Goal: Task Accomplishment & Management: Manage account settings

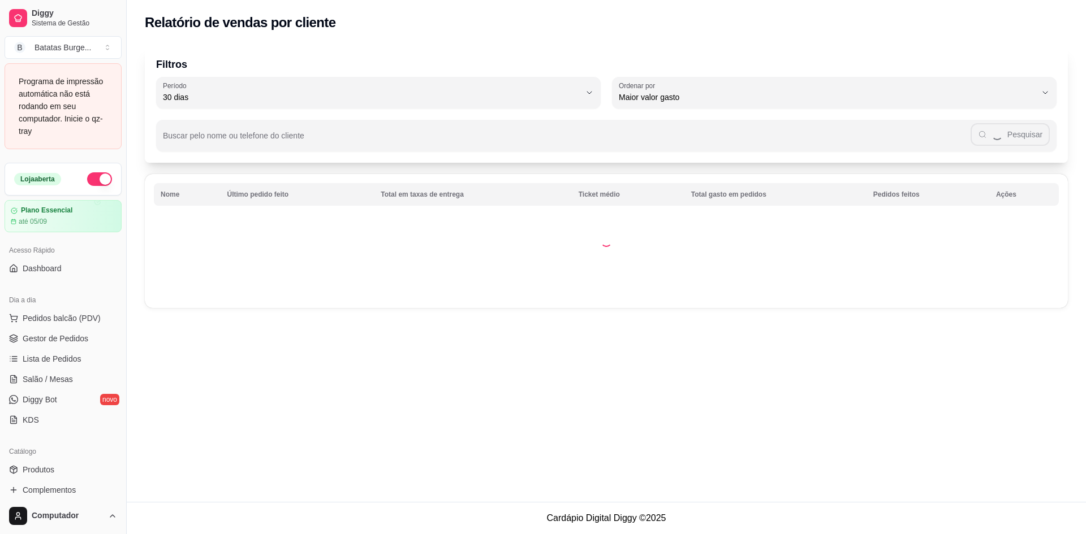
select select "30"
select select "HIGHEST_TOTAL_SPENT_WITH_ORDERS"
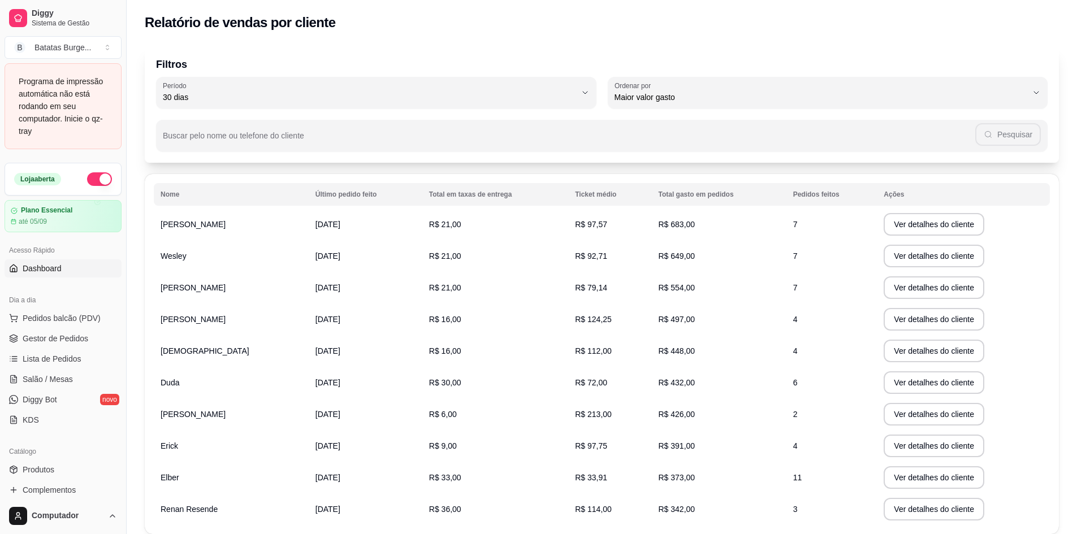
click at [75, 263] on link "Dashboard" at bounding box center [63, 269] width 117 height 18
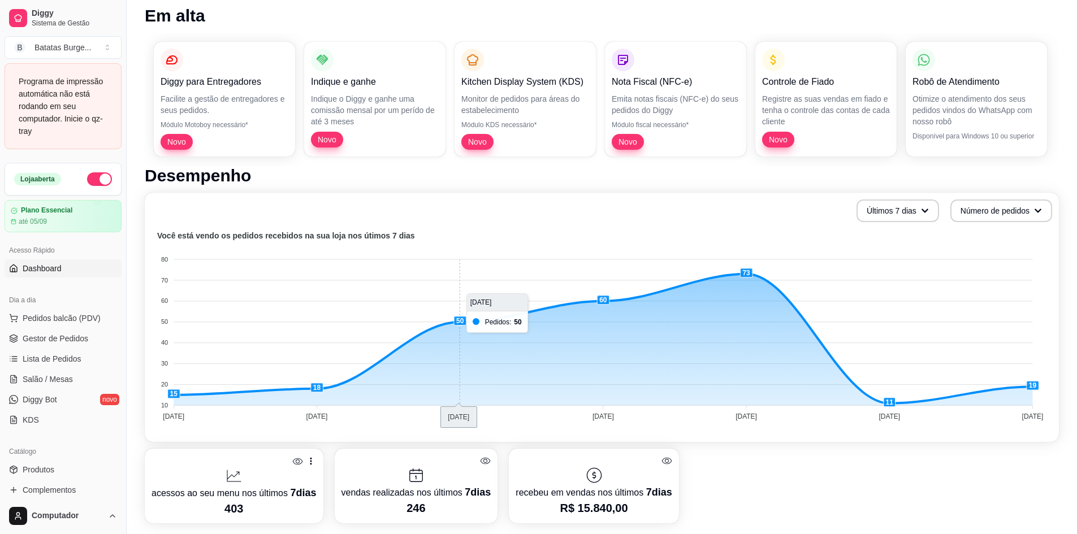
scroll to position [113, 0]
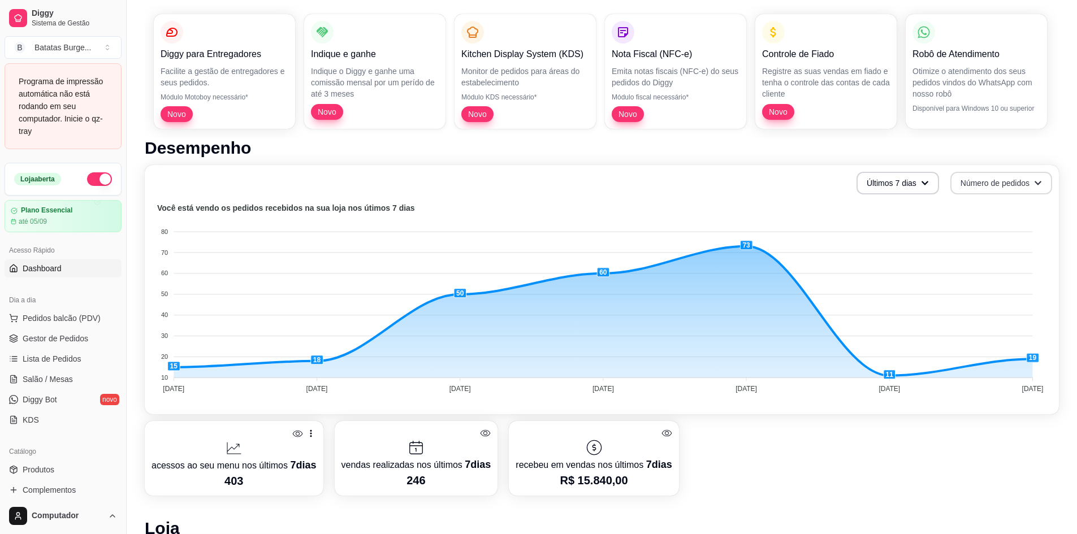
click at [1018, 180] on button "Número de pedidos" at bounding box center [1002, 183] width 102 height 23
click at [923, 178] on button "Últimos 7 dias" at bounding box center [898, 183] width 83 height 23
click at [909, 253] on span "Últimos 30 dias" at bounding box center [897, 249] width 95 height 11
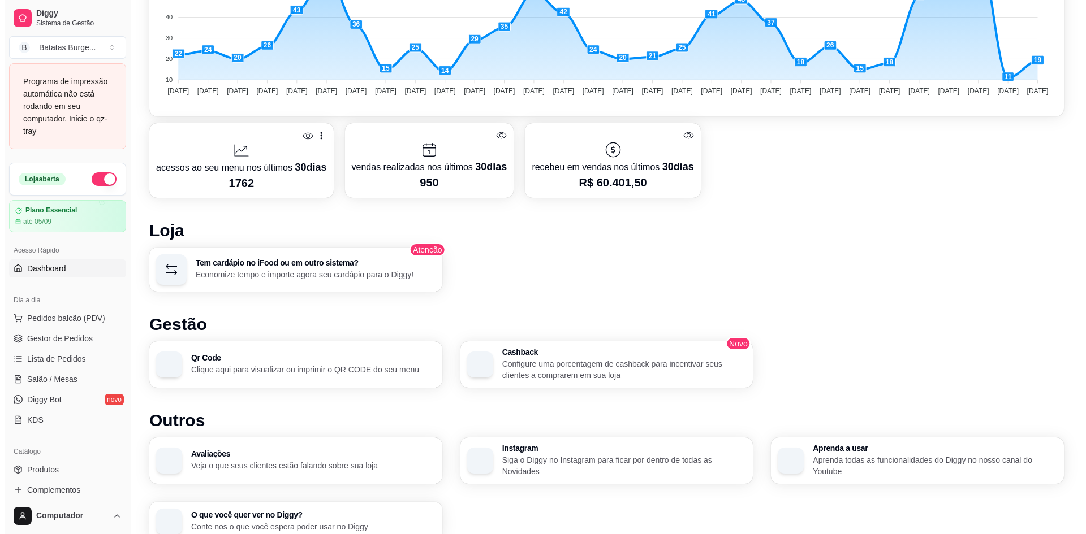
scroll to position [464, 0]
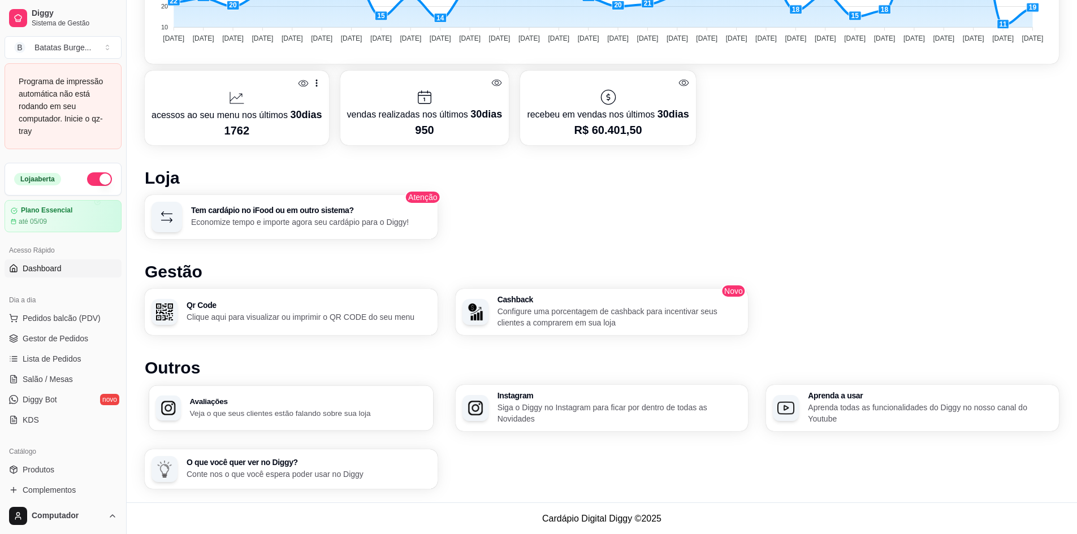
click at [375, 414] on p "Veja o que seus clientes estão falando sobre sua loja" at bounding box center [308, 413] width 237 height 11
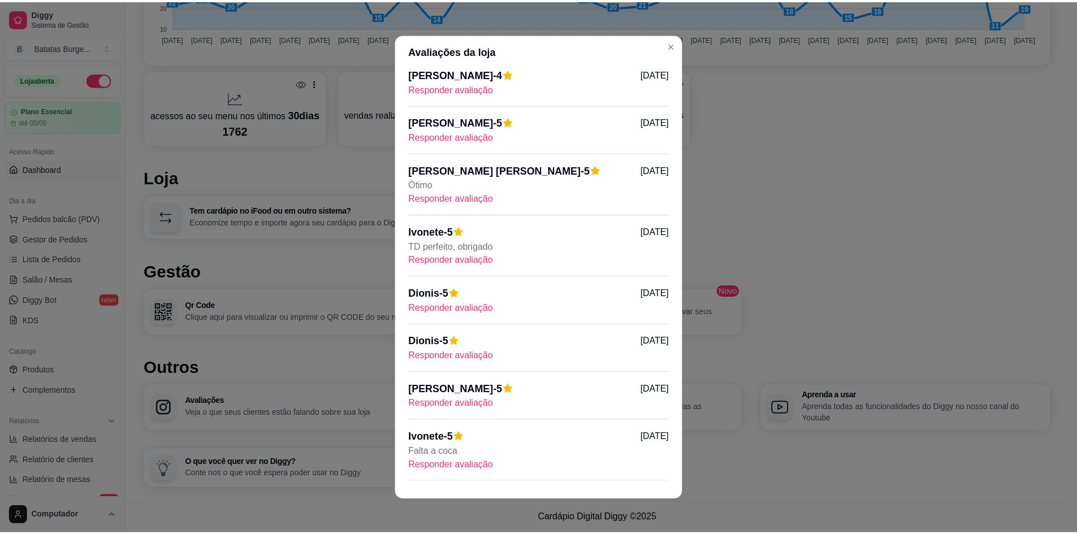
scroll to position [2, 0]
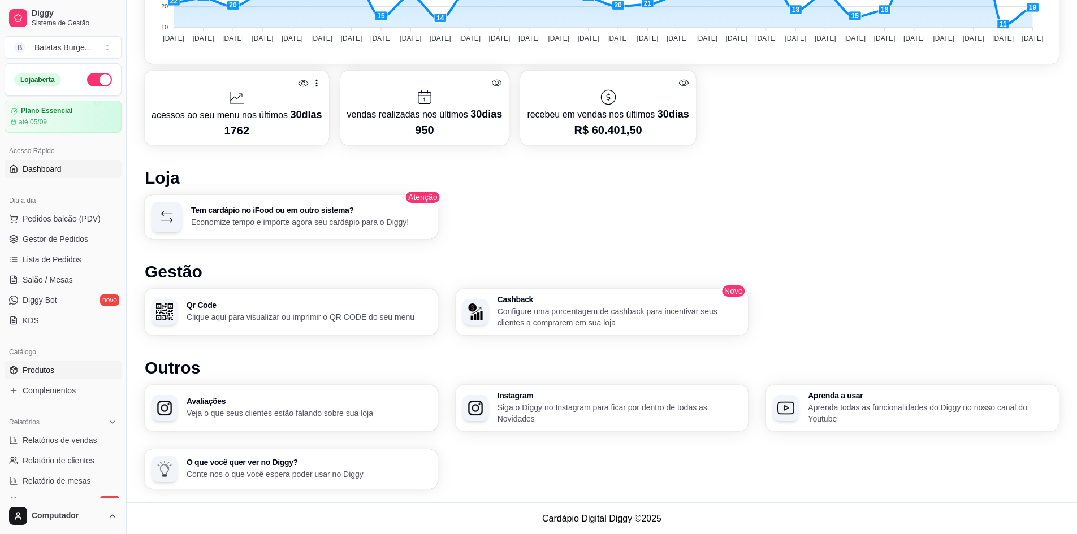
click at [83, 373] on link "Produtos" at bounding box center [63, 370] width 117 height 18
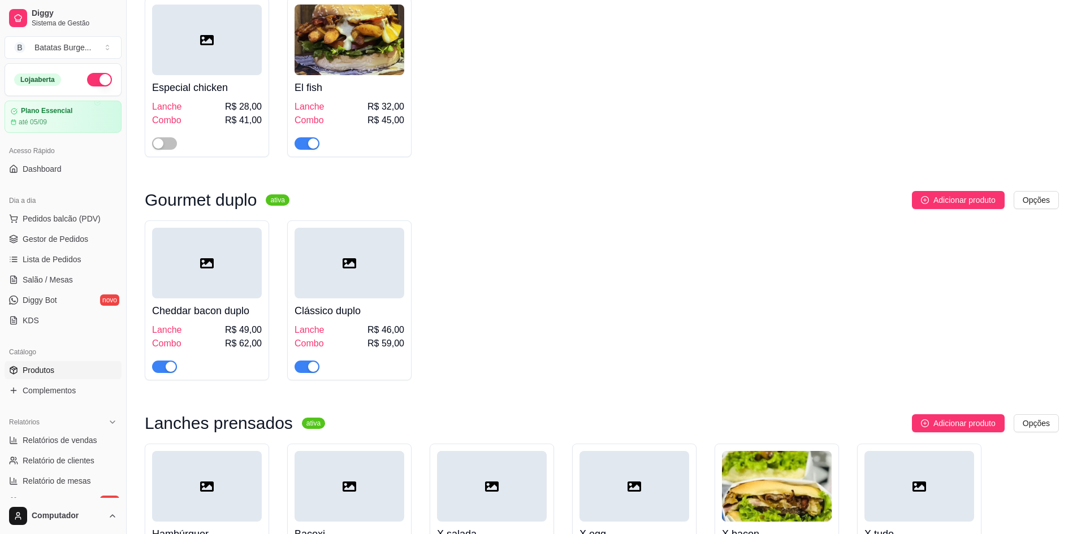
scroll to position [679, 0]
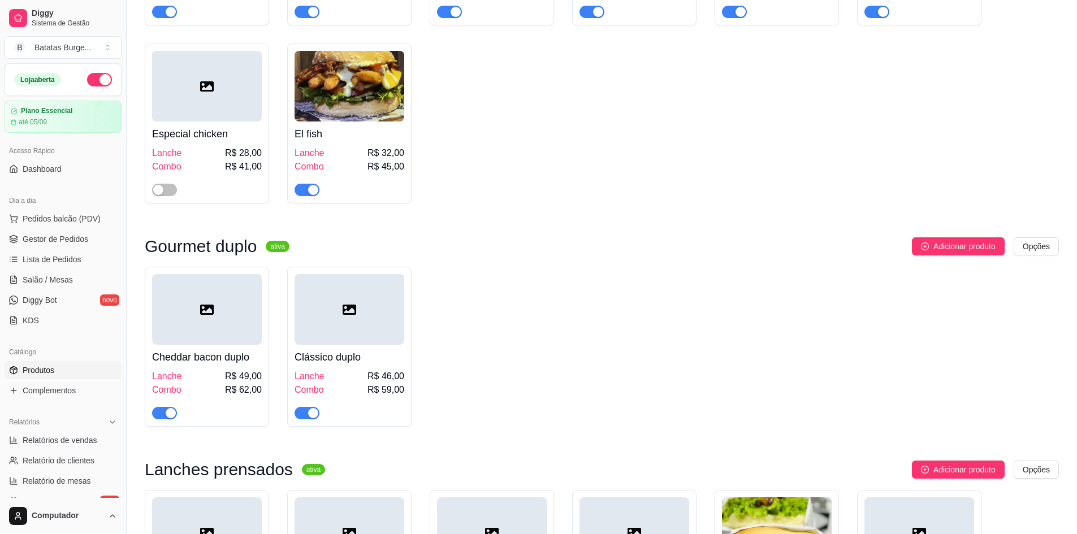
drag, startPoint x: 160, startPoint y: 196, endPoint x: 165, endPoint y: 202, distance: 8.5
click at [160, 195] on div "button" at bounding box center [158, 190] width 10 height 10
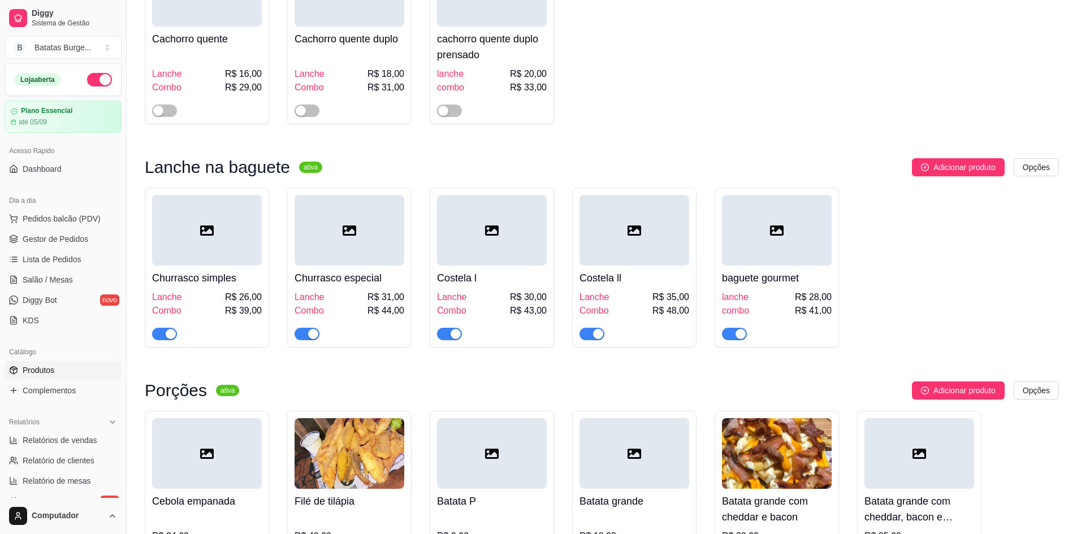
scroll to position [2092, 0]
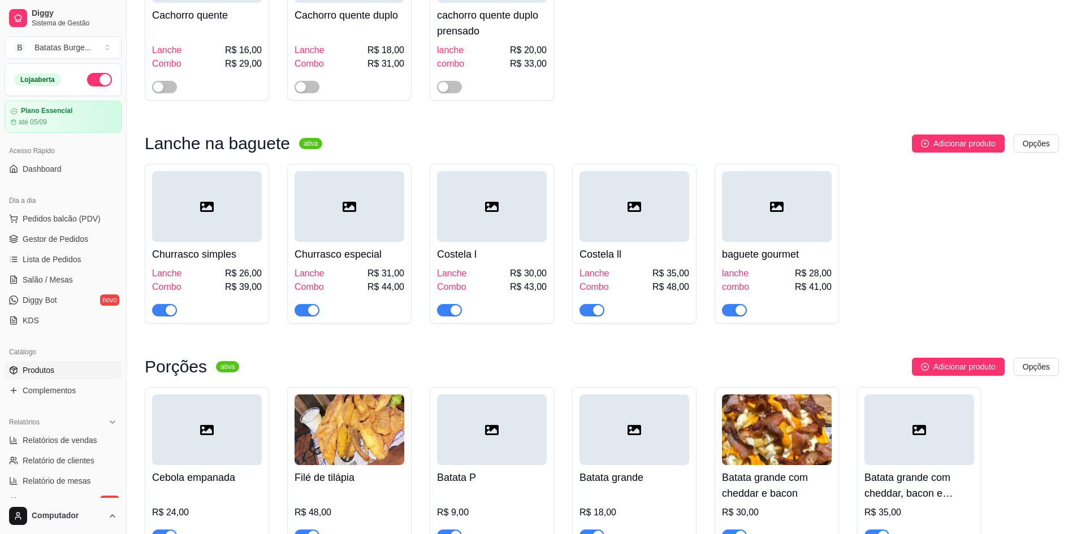
drag, startPoint x: 173, startPoint y: 91, endPoint x: 243, endPoint y: 97, distance: 69.8
click at [172, 92] on span "button" at bounding box center [164, 87] width 25 height 12
click at [311, 93] on span "button" at bounding box center [307, 87] width 25 height 12
click at [449, 90] on button "button" at bounding box center [449, 87] width 25 height 12
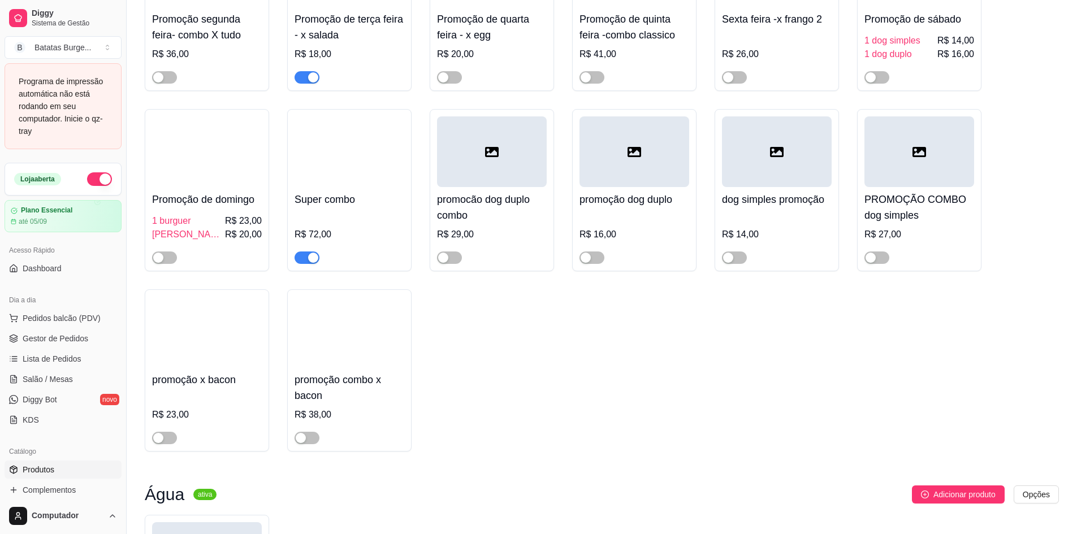
scroll to position [4184, 0]
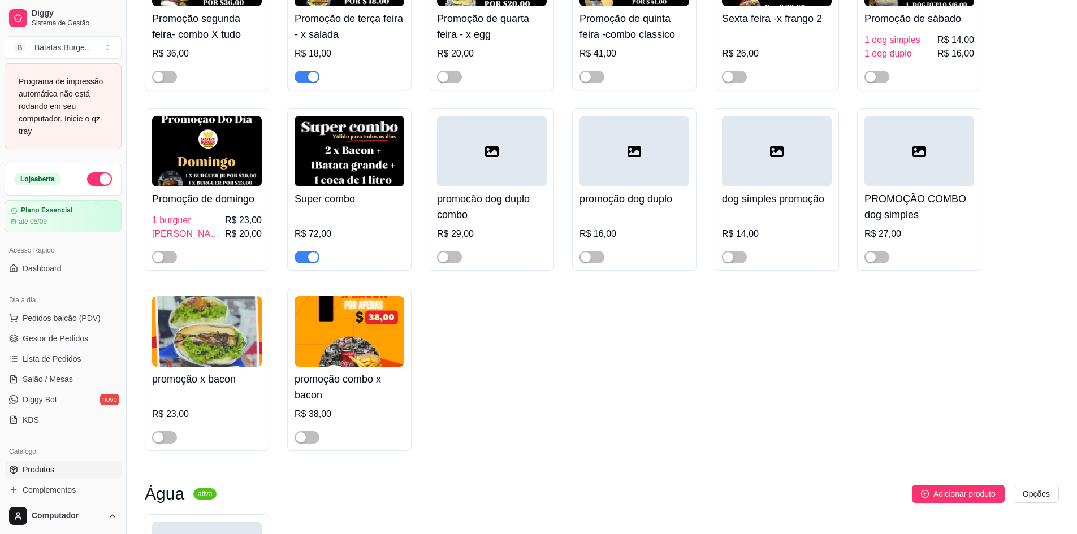
click at [316, 82] on div "button" at bounding box center [313, 77] width 10 height 10
click at [447, 82] on div "button" at bounding box center [443, 77] width 10 height 10
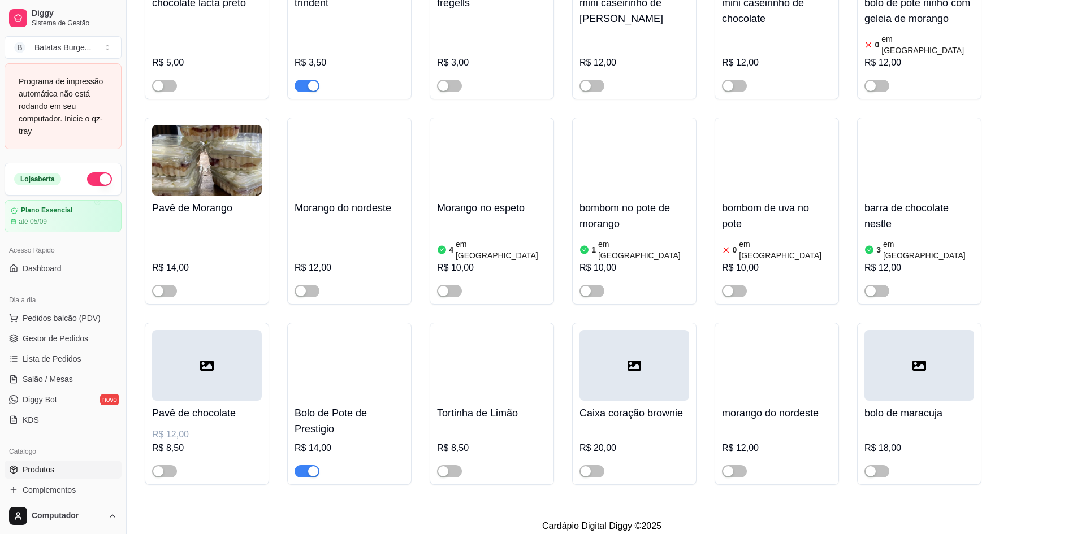
scroll to position [5734, 0]
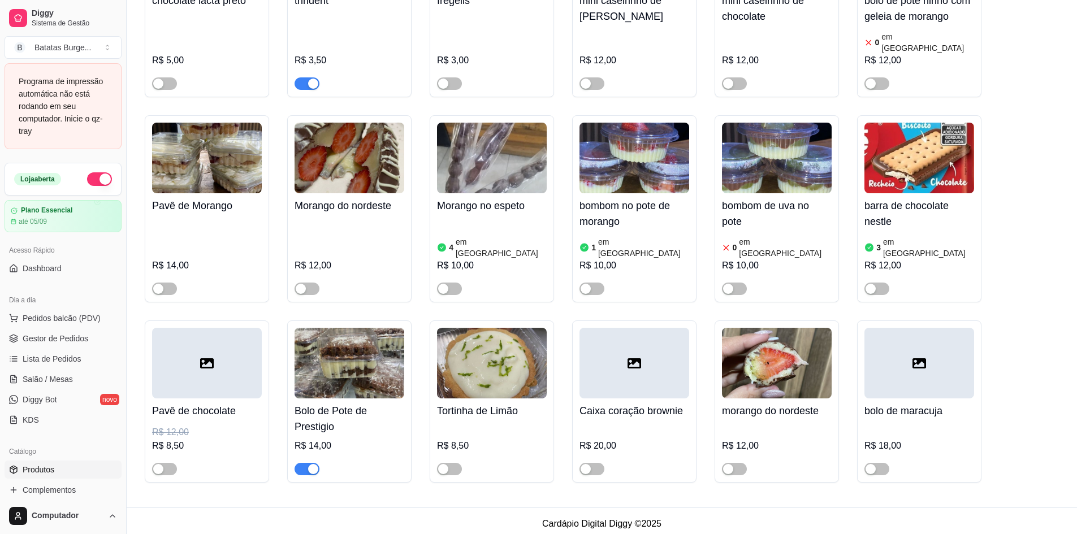
click at [303, 465] on span "button" at bounding box center [307, 469] width 25 height 12
click at [70, 335] on span "Gestor de Pedidos" at bounding box center [56, 338] width 66 height 11
